Goal: Information Seeking & Learning: Learn about a topic

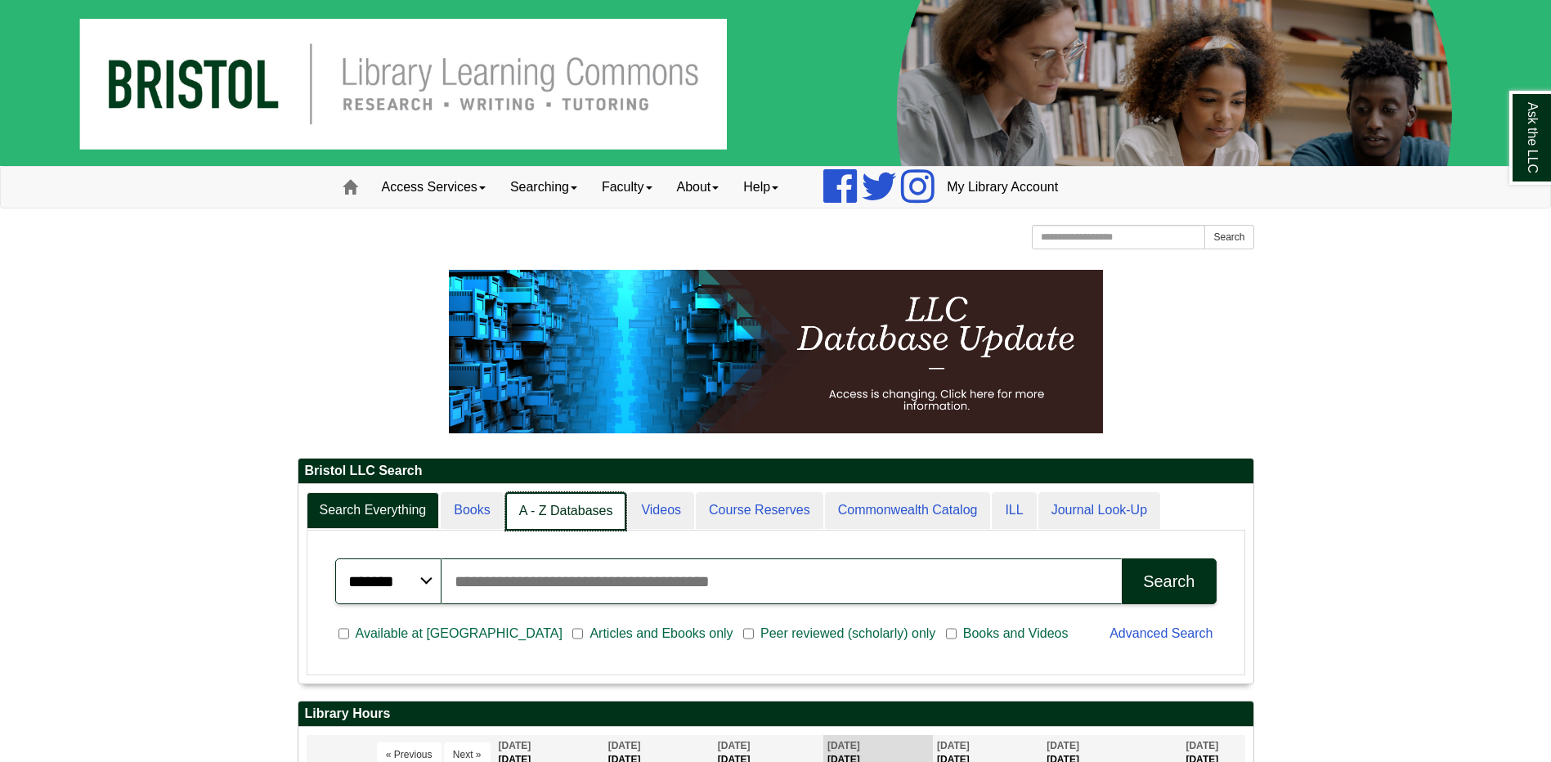
scroll to position [8, 8]
click at [572, 508] on link "A - Z Databases" at bounding box center [566, 511] width 122 height 38
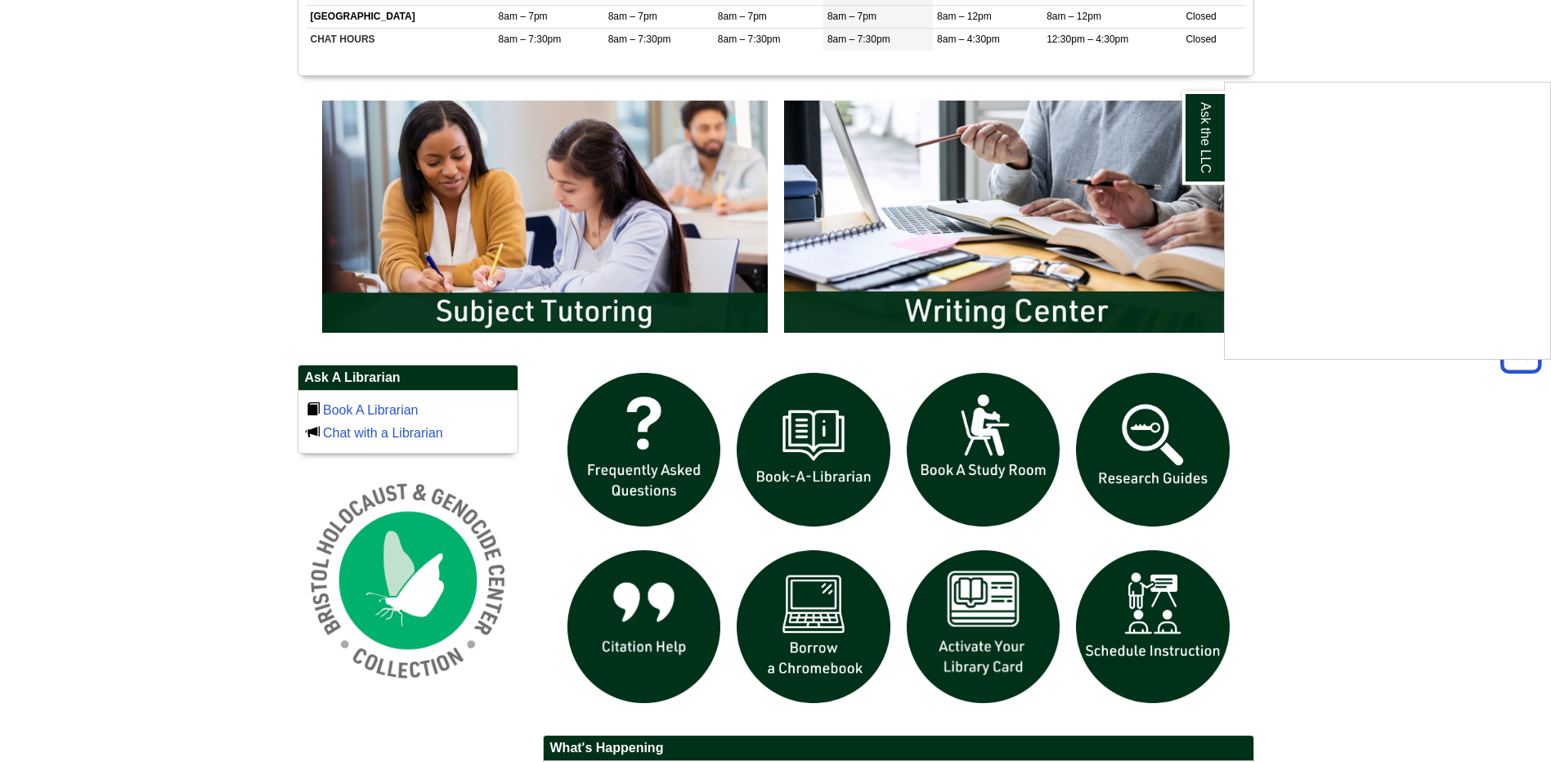
scroll to position [818, 0]
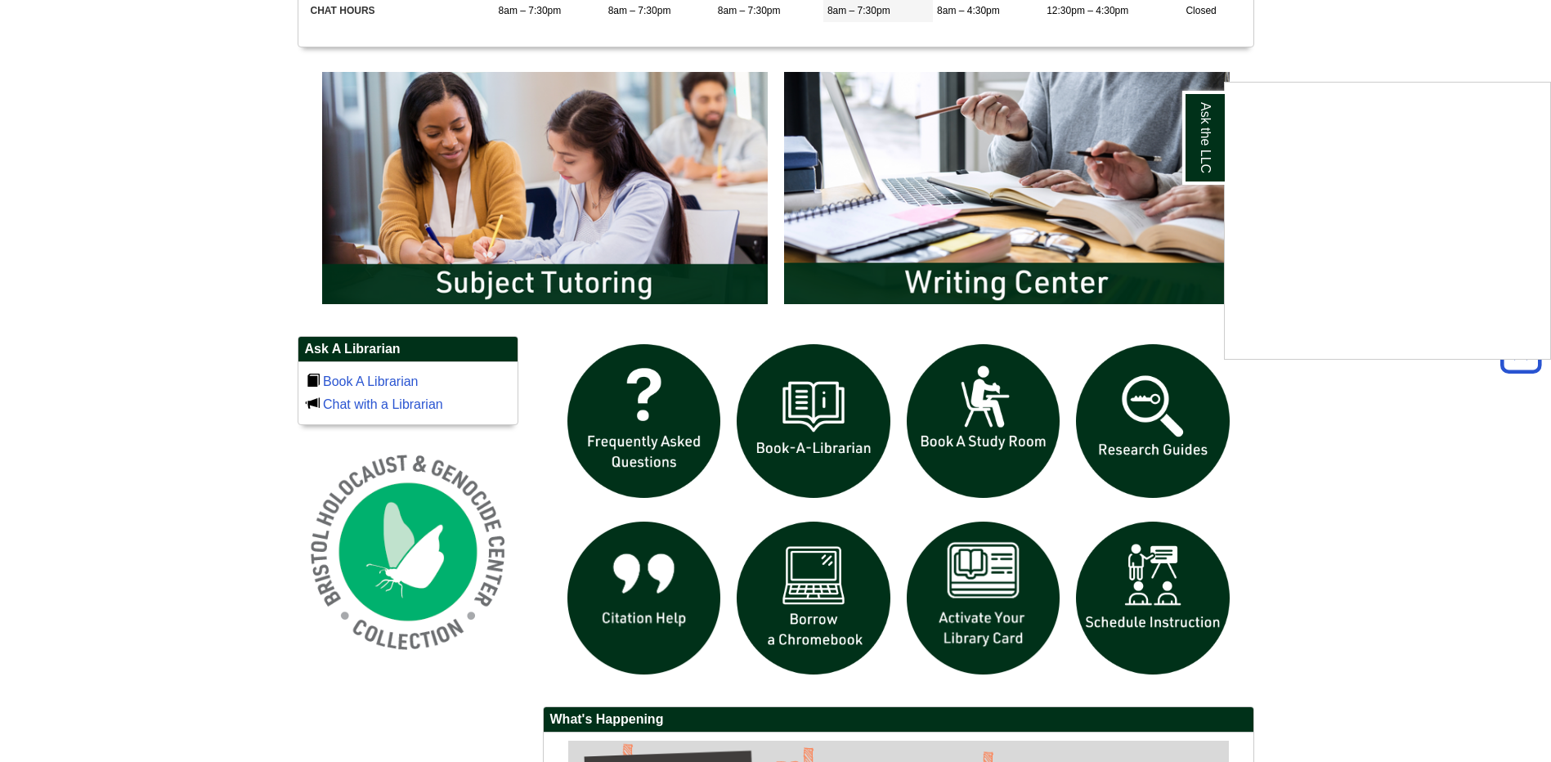
click at [1161, 425] on div "Ask the LLC" at bounding box center [775, 381] width 1551 height 762
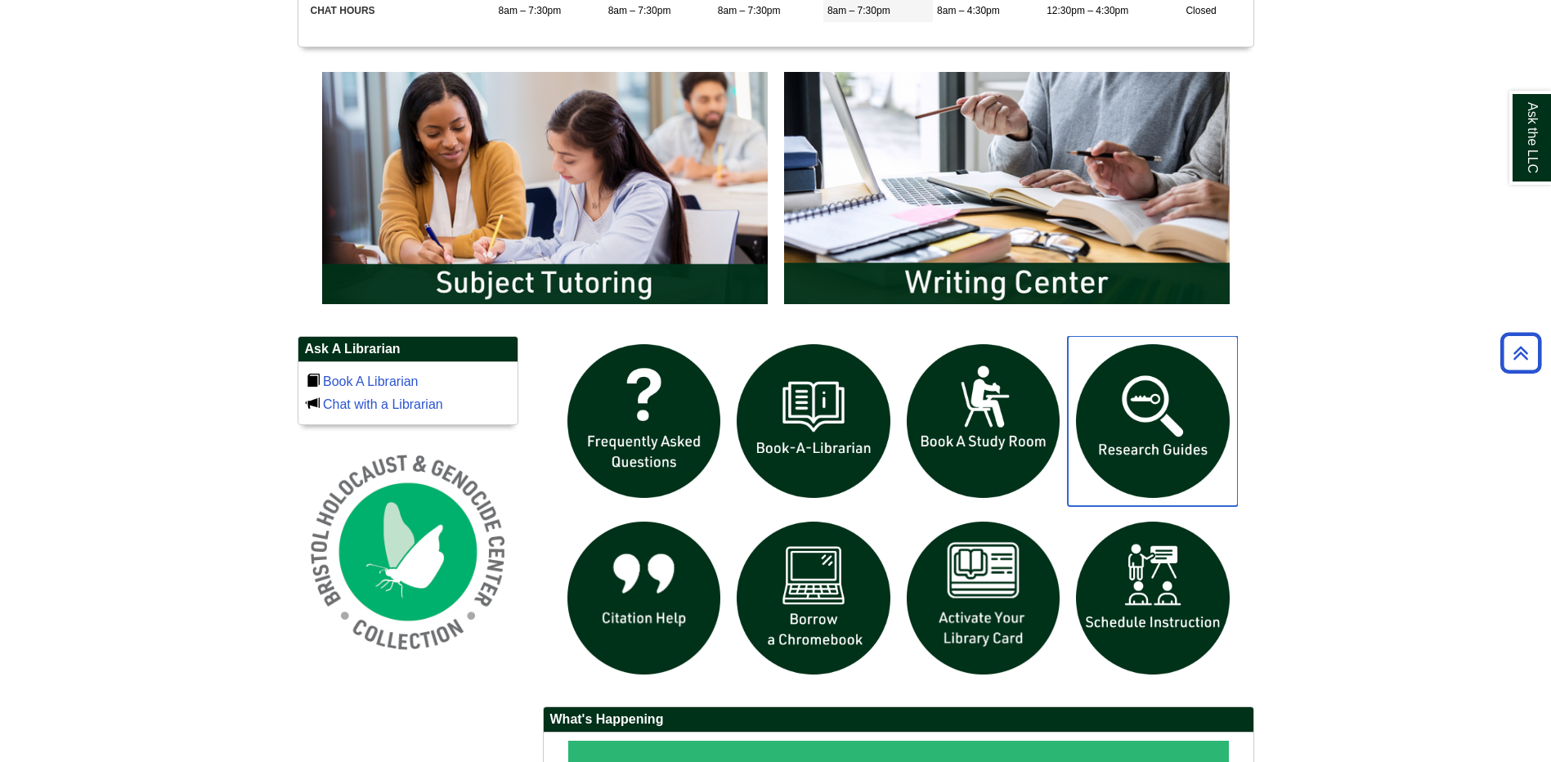
click at [1139, 417] on img "slideshow" at bounding box center [1153, 421] width 170 height 170
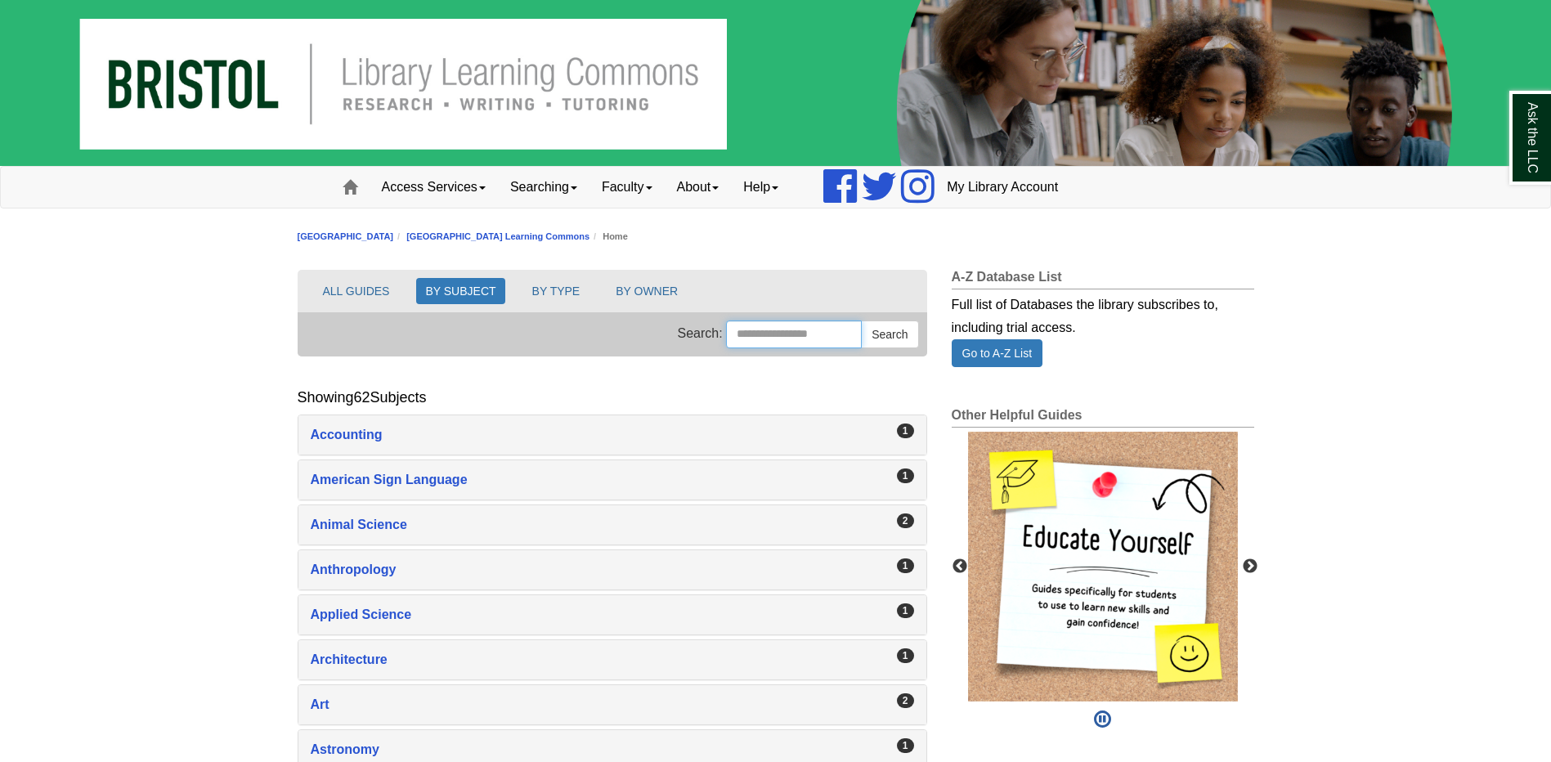
click at [802, 332] on input "Search this Group" at bounding box center [794, 335] width 136 height 28
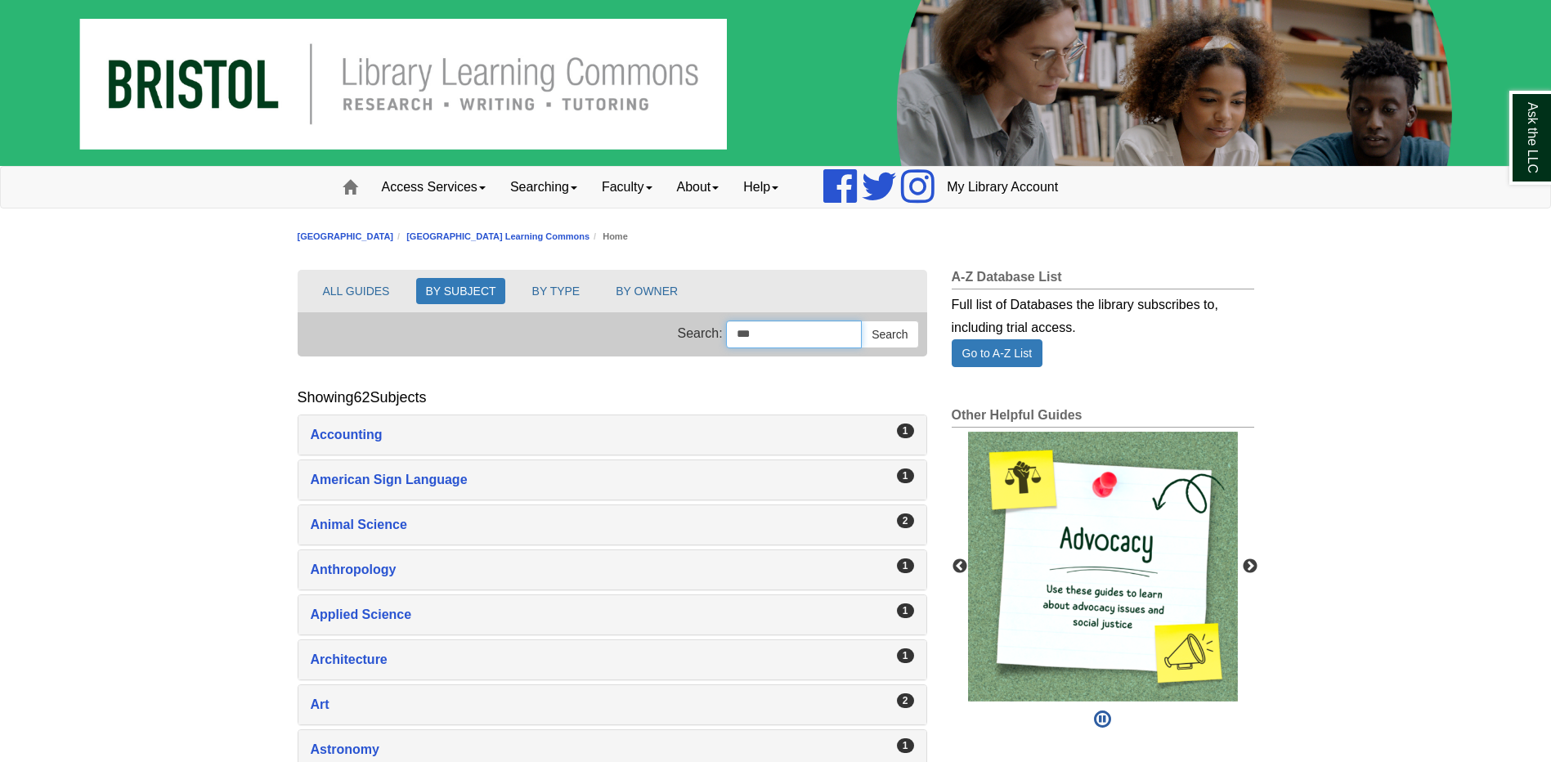
type input "***"
click at [861, 321] on button "Search" at bounding box center [889, 335] width 57 height 28
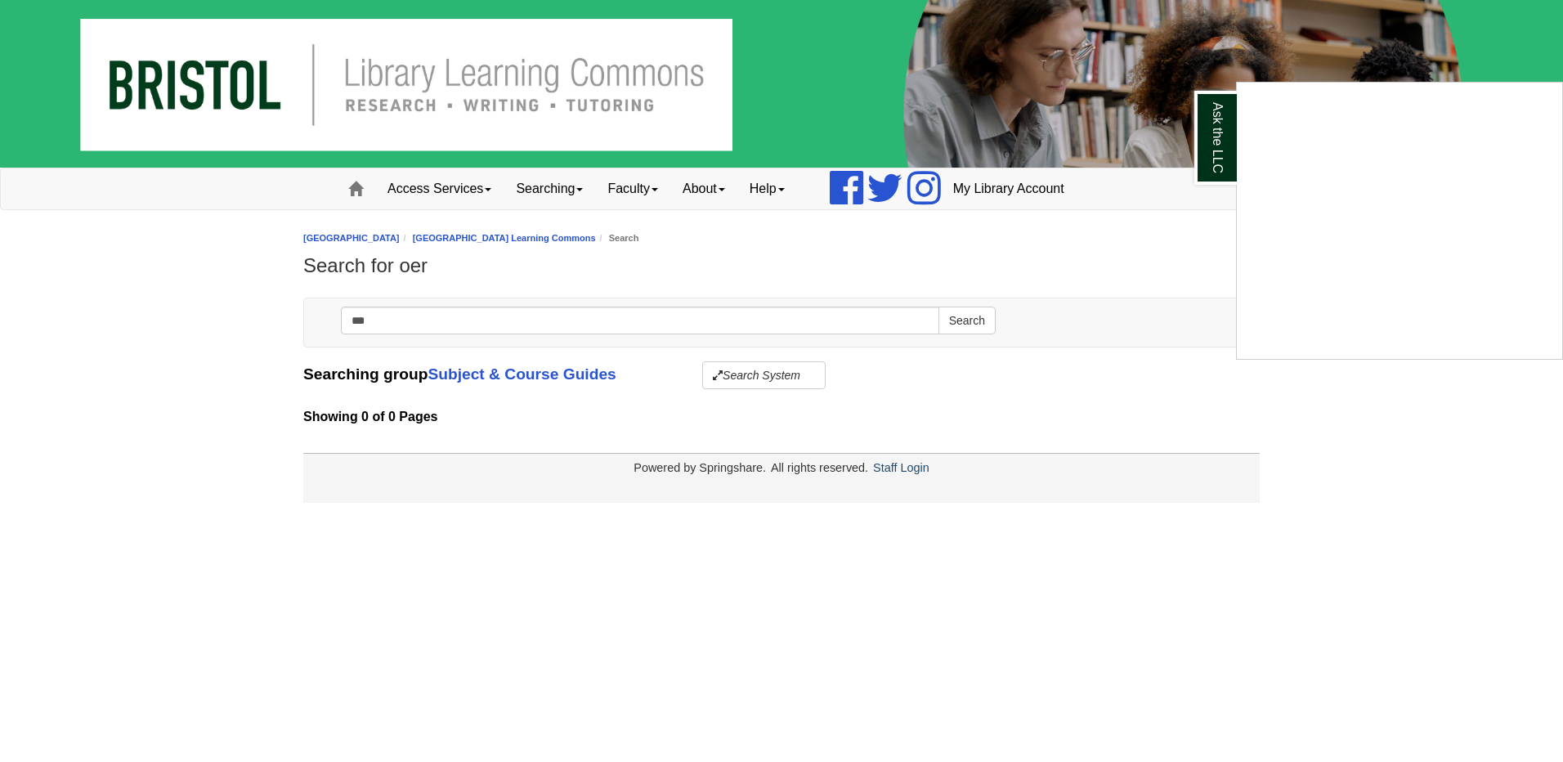
click at [408, 315] on div "Ask the LLC" at bounding box center [781, 381] width 1563 height 762
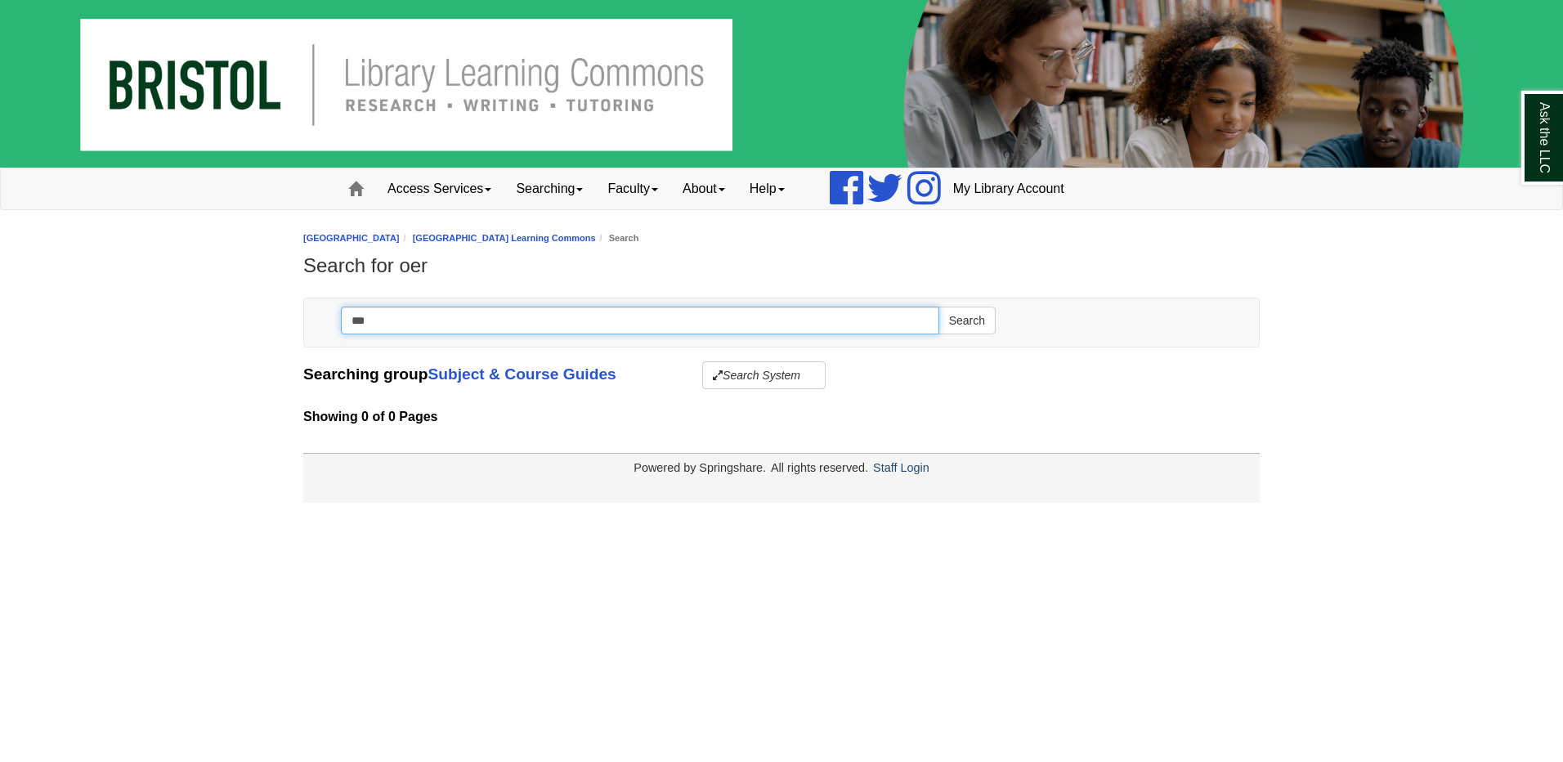
drag, startPoint x: 377, startPoint y: 326, endPoint x: 320, endPoint y: 331, distance: 57.5
click at [320, 331] on div "Search *** Search" at bounding box center [781, 322] width 931 height 48
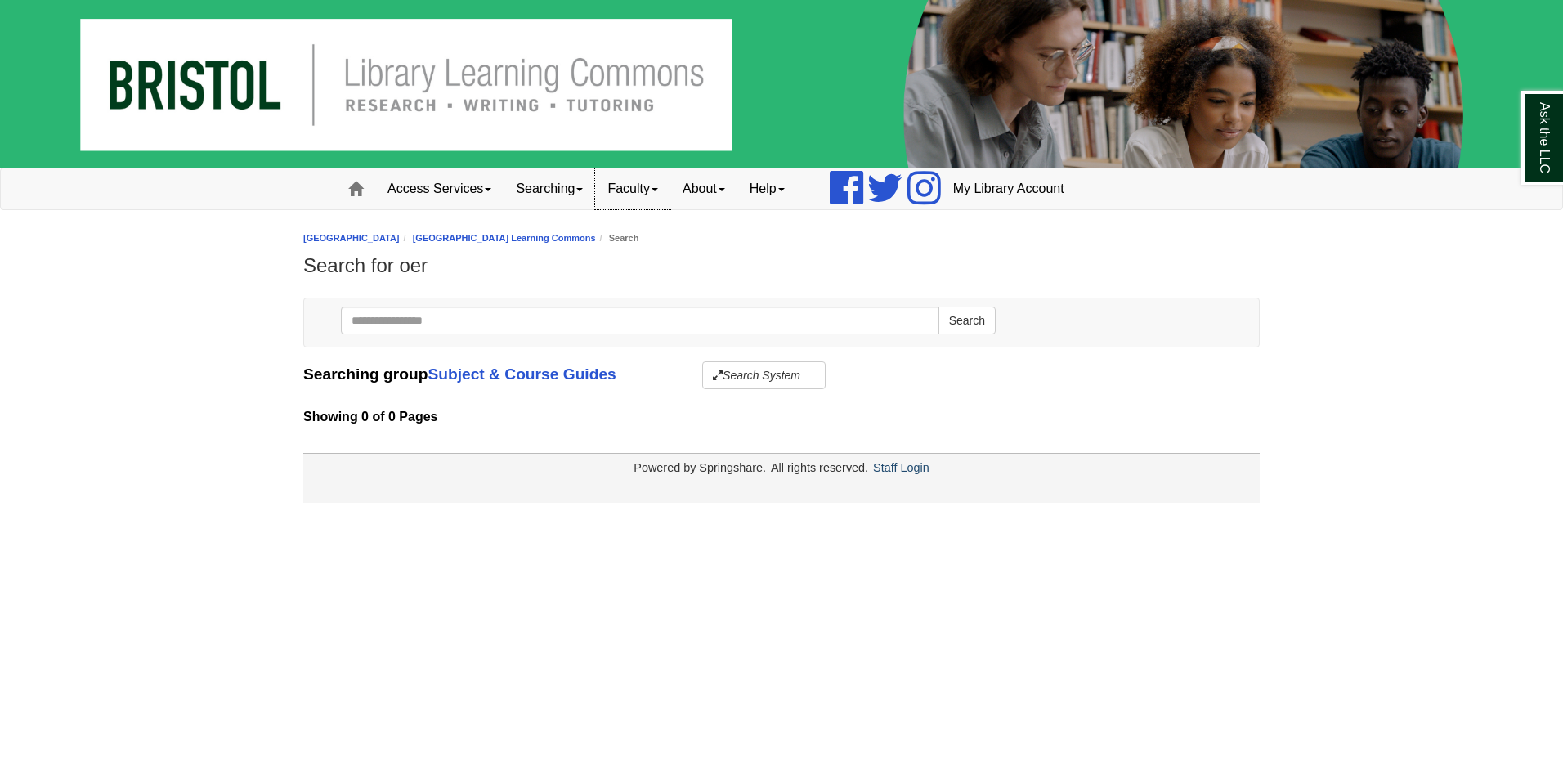
click at [629, 195] on link "Faculty" at bounding box center [632, 188] width 75 height 41
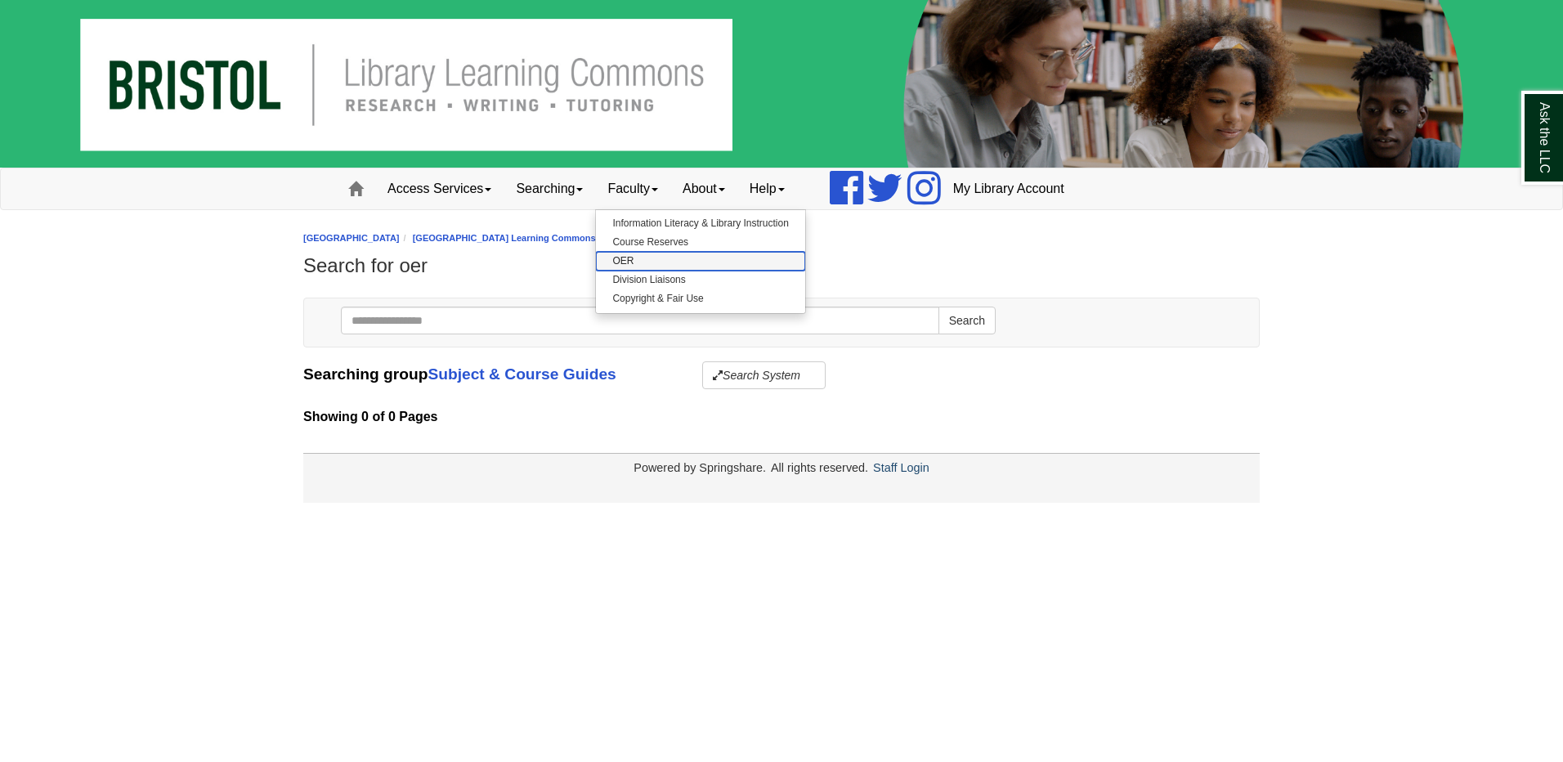
click at [631, 266] on link "OER" at bounding box center [700, 261] width 209 height 19
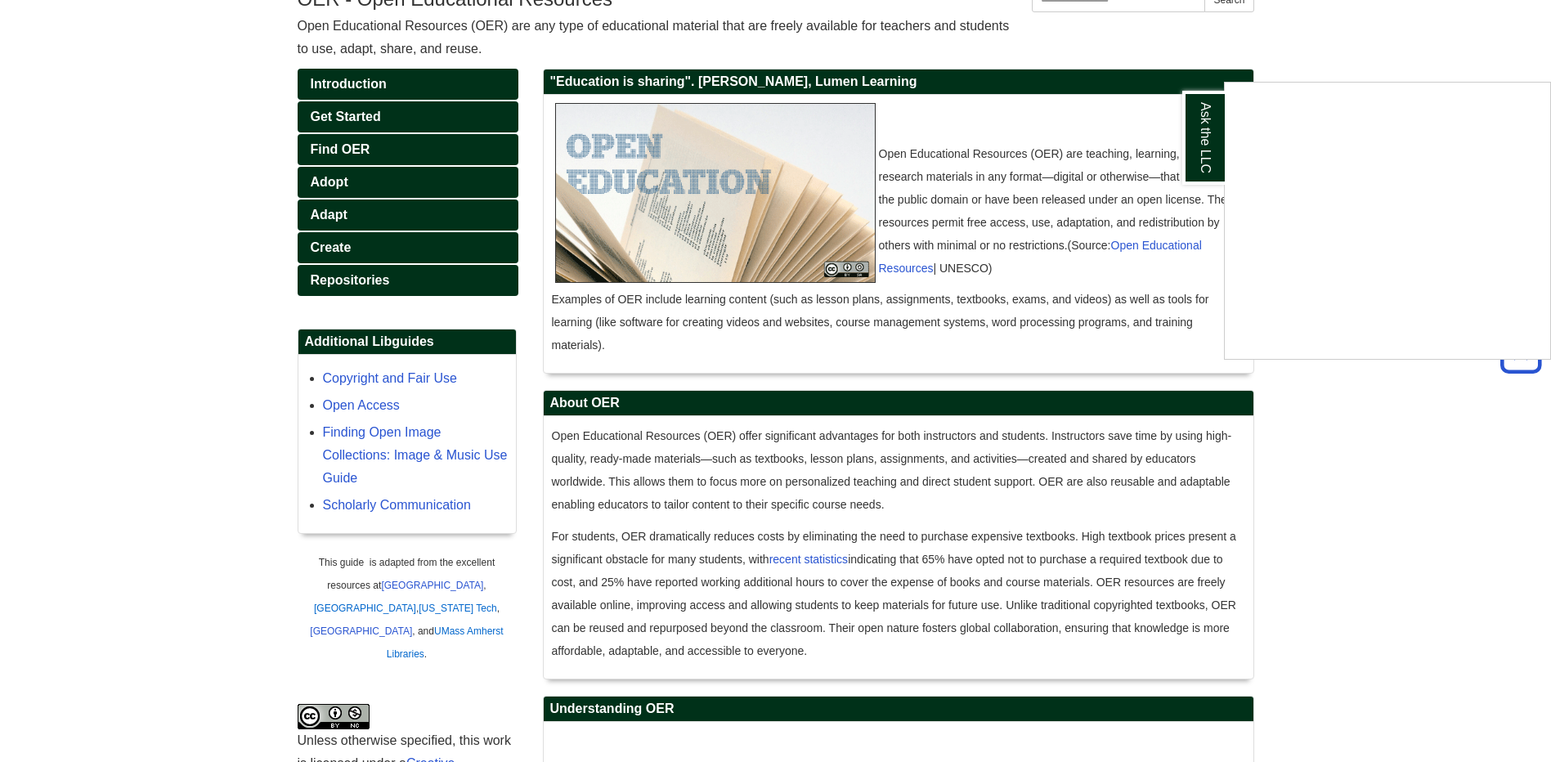
scroll to position [245, 0]
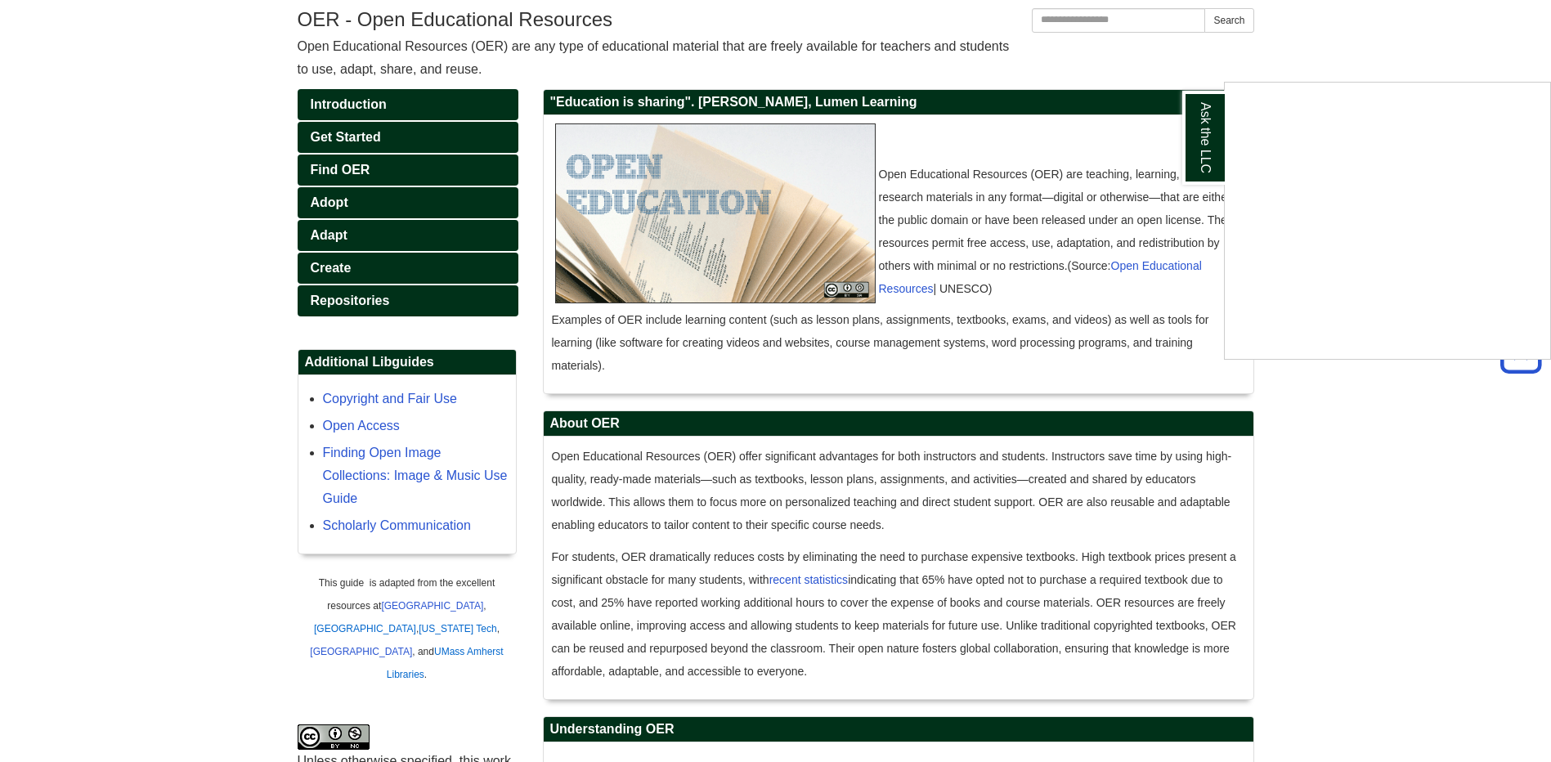
click at [348, 169] on div "Ask the LLC" at bounding box center [775, 381] width 1551 height 762
click at [348, 169] on span "Find OER" at bounding box center [341, 170] width 60 height 14
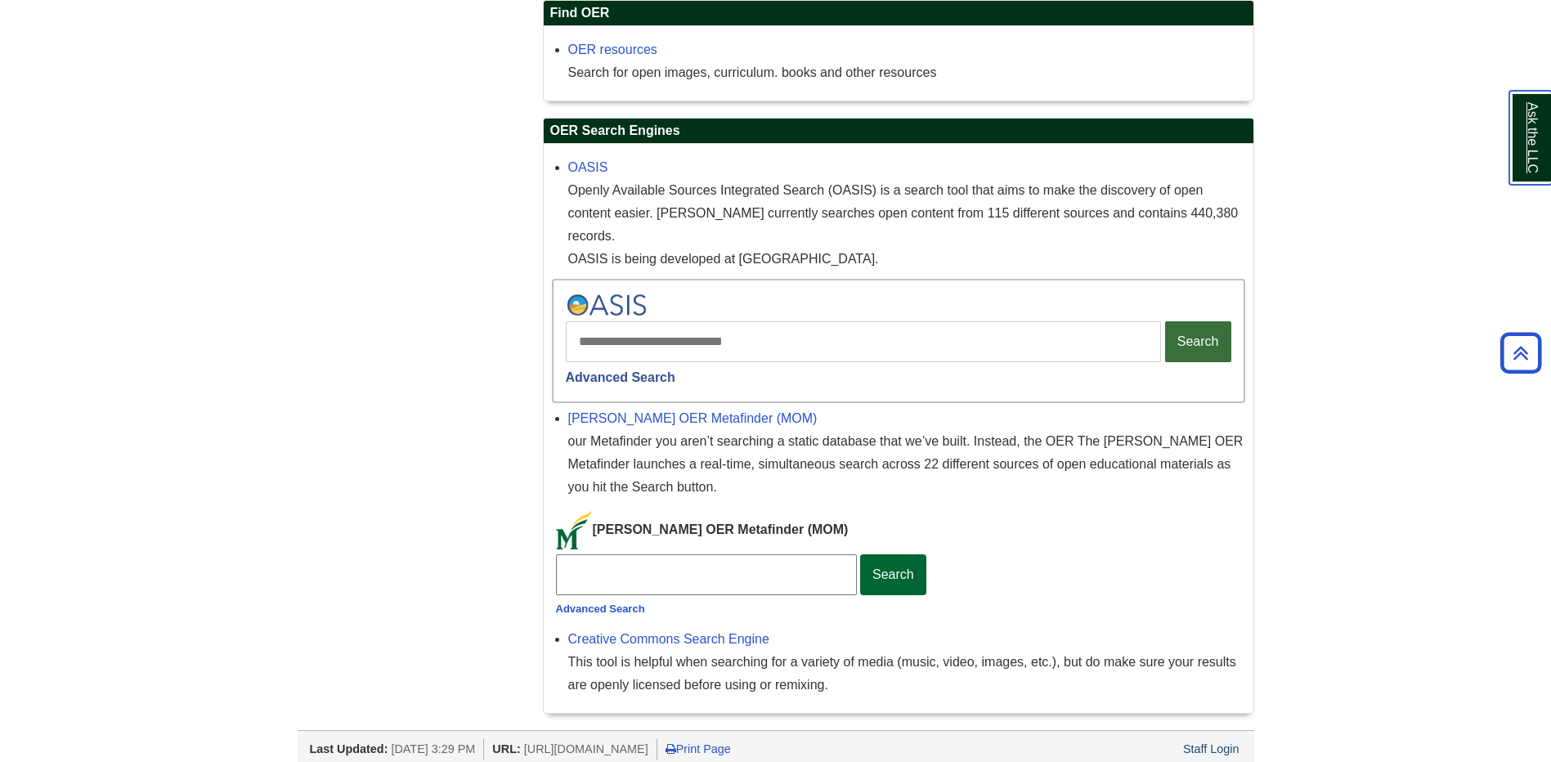
scroll to position [1119, 0]
